Goal: Navigation & Orientation: Go to known website

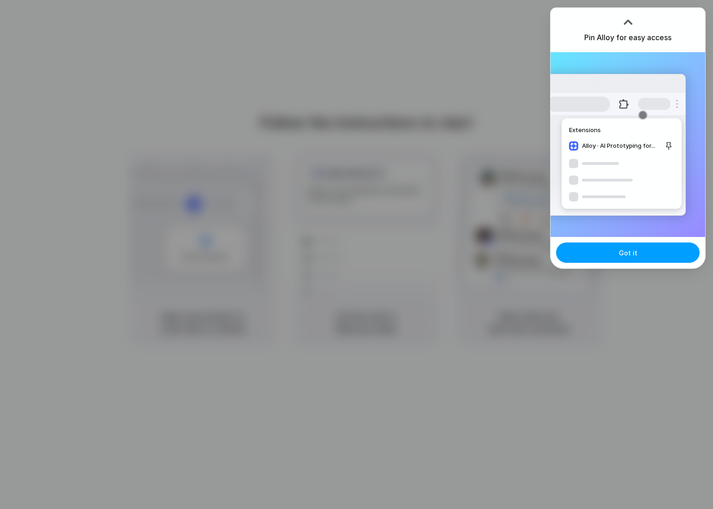
click at [630, 260] on button "Got it" at bounding box center [628, 252] width 144 height 20
